Goal: Task Accomplishment & Management: Complete application form

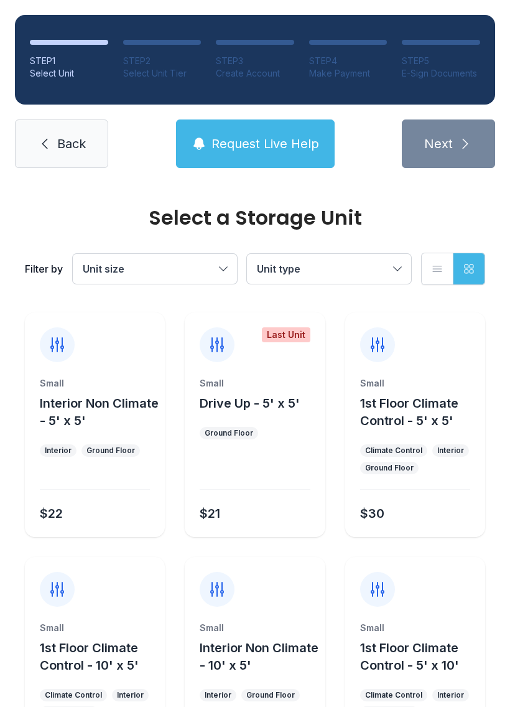
click at [72, 143] on span "Back" at bounding box center [71, 143] width 29 height 17
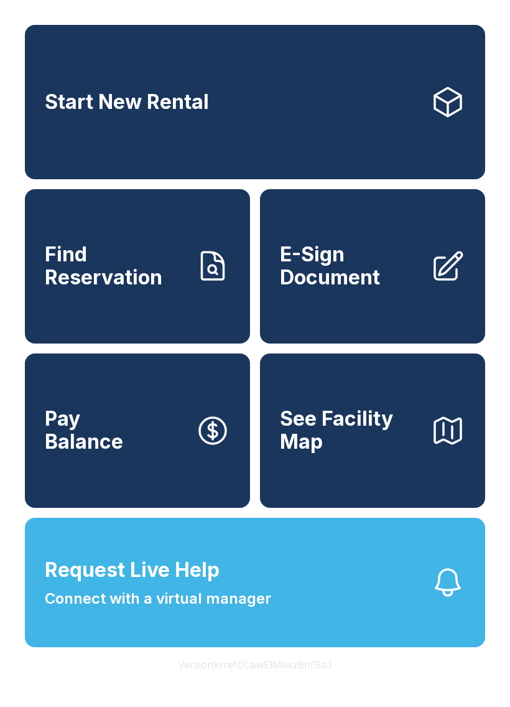
click at [353, 289] on span "E-Sign Document" at bounding box center [350, 265] width 141 height 45
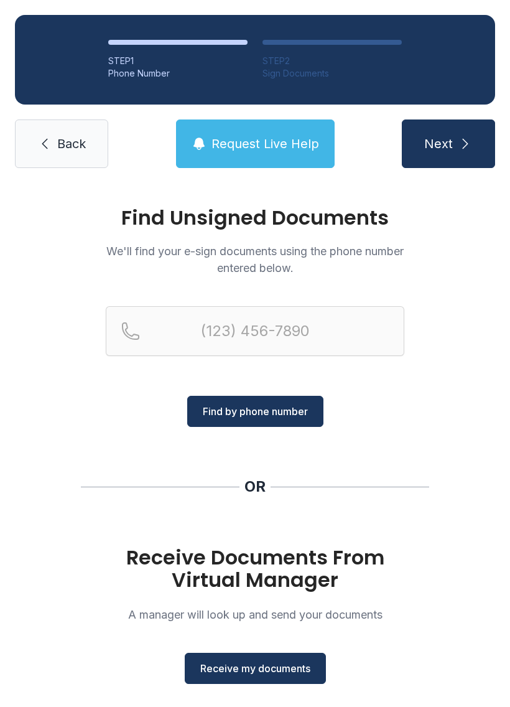
click at [280, 656] on button "Receive my documents" at bounding box center [255, 667] width 141 height 31
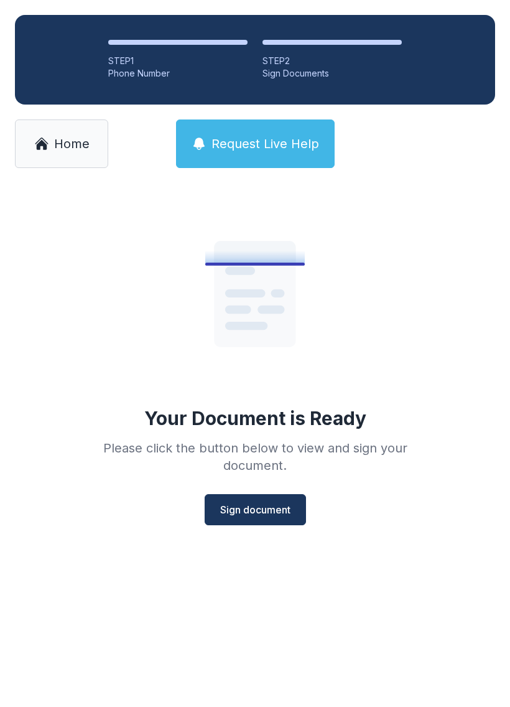
click at [255, 508] on span "Sign document" at bounding box center [255, 509] width 70 height 15
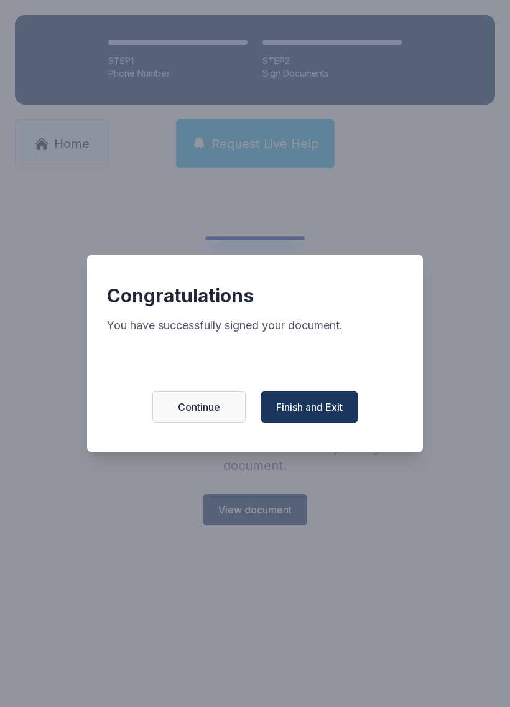
click at [325, 414] on span "Finish and Exit" at bounding box center [309, 406] width 67 height 15
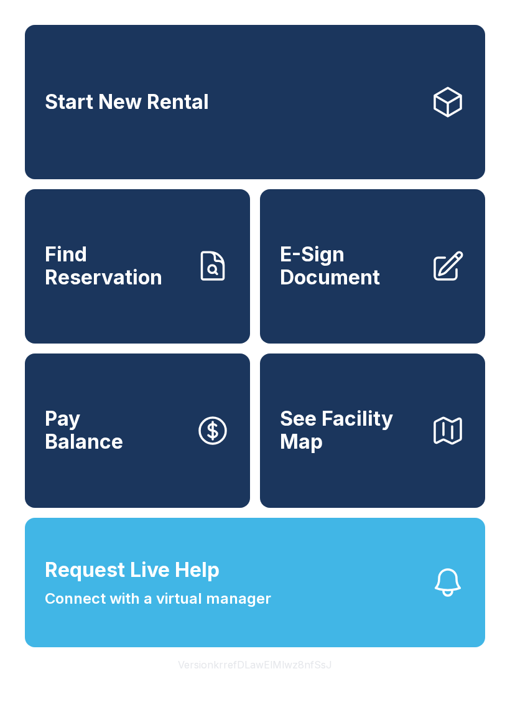
click at [438, 284] on icon at bounding box center [447, 266] width 35 height 35
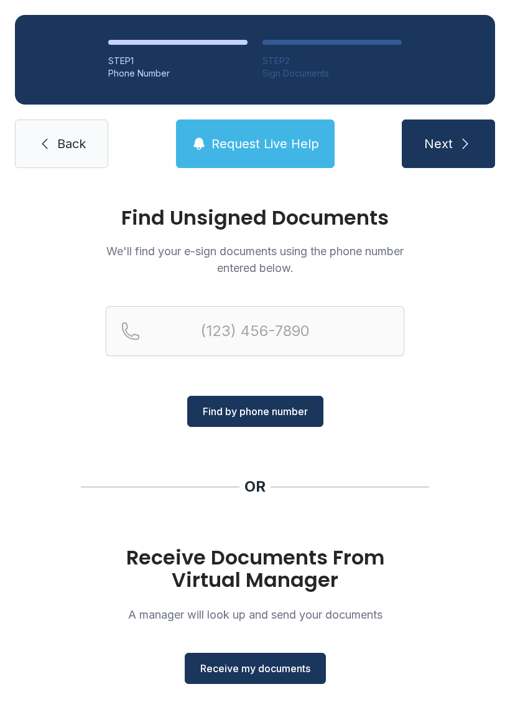
click at [296, 670] on span "Receive my documents" at bounding box center [255, 668] width 110 height 15
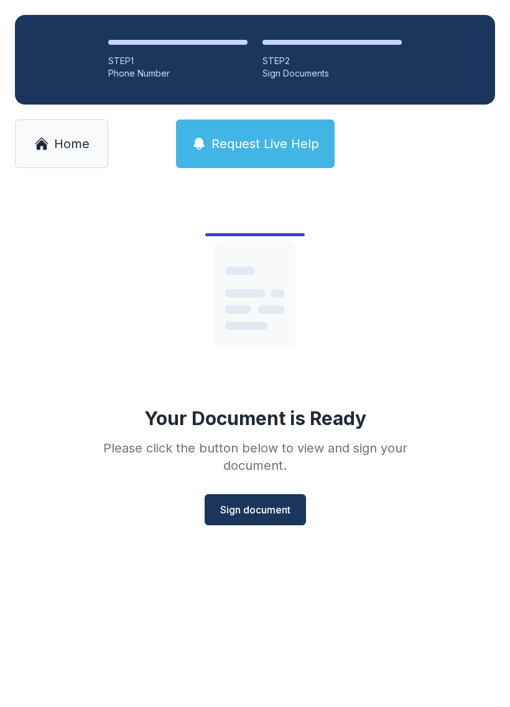
click at [288, 509] on span "Sign document" at bounding box center [255, 509] width 70 height 15
click at [79, 144] on span "Home" at bounding box center [71, 143] width 35 height 17
